Goal: Information Seeking & Learning: Check status

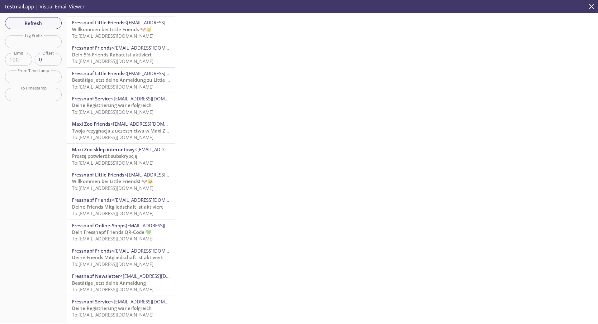
scroll to position [732, 0]
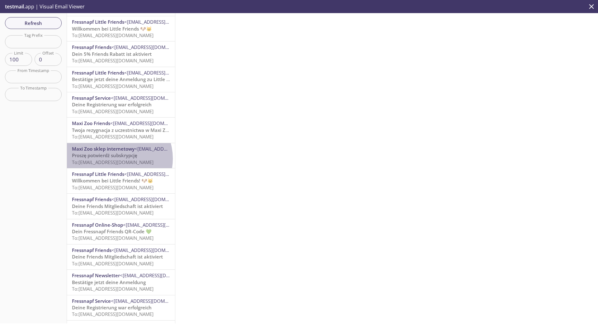
click at [116, 159] on span "To: [EMAIL_ADDRESS][DOMAIN_NAME]" at bounding box center [113, 162] width 82 height 6
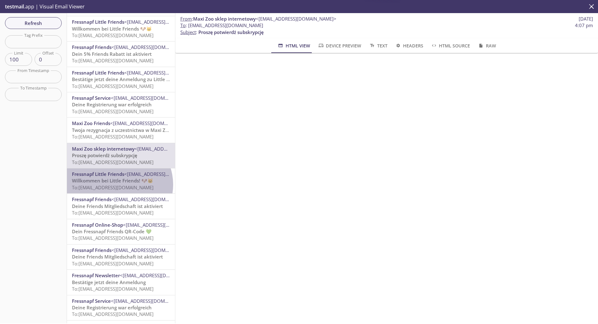
click at [119, 184] on span "To: [EMAIL_ADDRESS][DOMAIN_NAME]" at bounding box center [113, 187] width 82 height 6
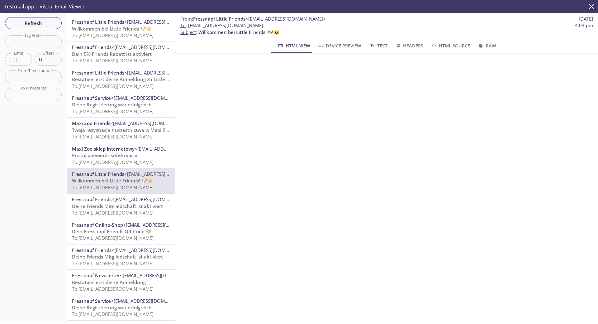
click at [118, 105] on span "Deine Registrierung war erfolgreich" at bounding box center [112, 104] width 80 height 6
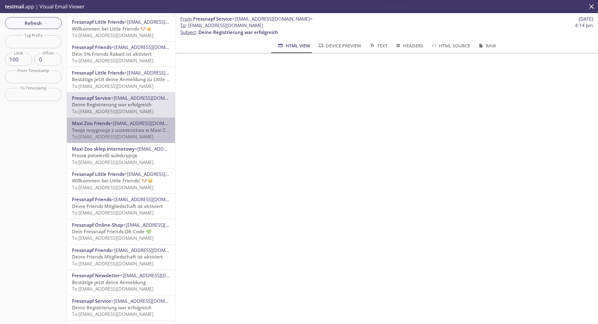
click at [126, 134] on span "To: [EMAIL_ADDRESS][DOMAIN_NAME]" at bounding box center [113, 136] width 82 height 6
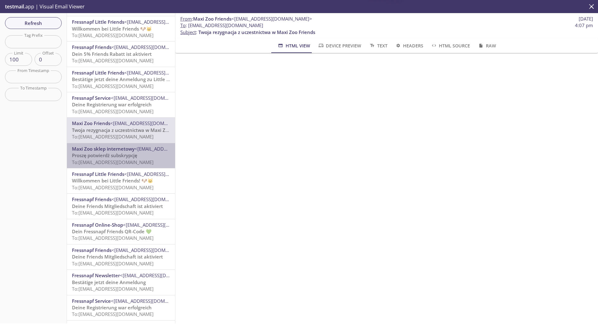
click at [129, 154] on span "Proszę potwierdź subskrypcję" at bounding box center [104, 155] width 65 height 6
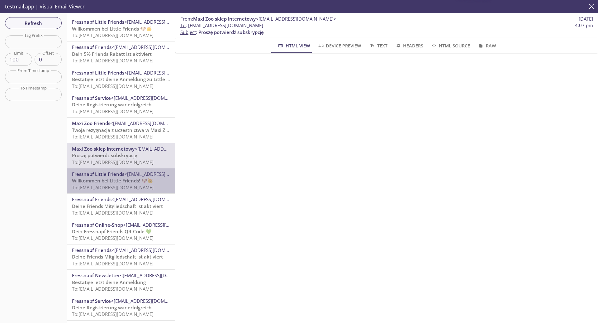
click at [132, 174] on span "<[EMAIL_ADDRESS][DOMAIN_NAME]>" at bounding box center [164, 174] width 81 height 6
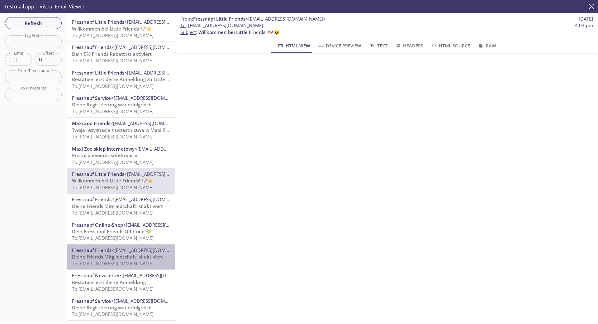
click at [150, 254] on span "Deine Friends Mitgliedschaft ist aktiviert" at bounding box center [117, 256] width 91 height 6
